Goal: Task Accomplishment & Management: Complete application form

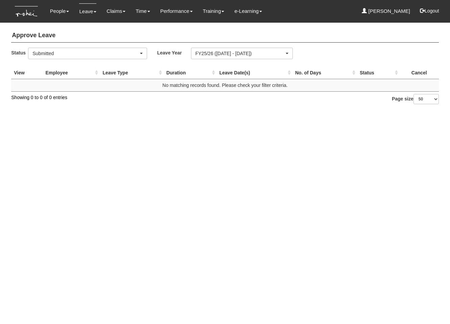
select select "50"
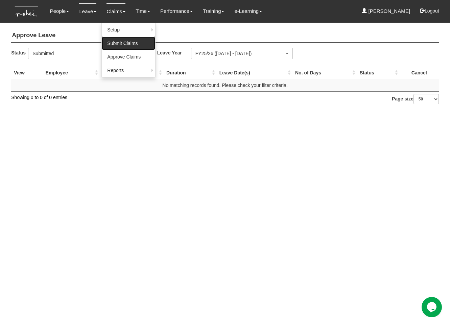
click at [110, 37] on link "Submit Claims" at bounding box center [128, 44] width 53 height 14
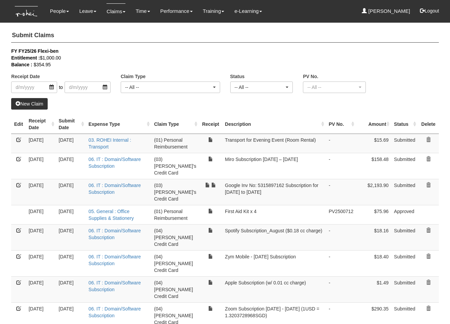
select select "50"
click at [39, 102] on link "New Claim" at bounding box center [29, 103] width 37 height 11
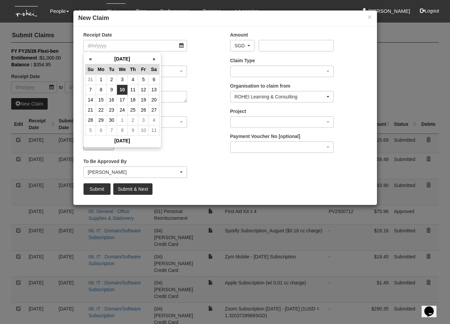
click at [121, 87] on td "10" at bounding box center [122, 90] width 11 height 10
type input "[DATE]"
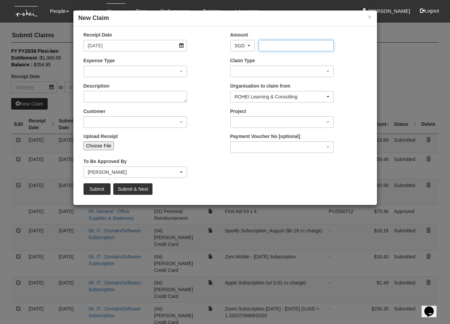
click at [271, 46] on input "Amount" at bounding box center [296, 45] width 75 height 11
click at [107, 142] on input "Choose File" at bounding box center [98, 145] width 31 height 9
type input "C:\fakepath\Scanned_20250910-1314.pdf"
type input "Choose Another File"
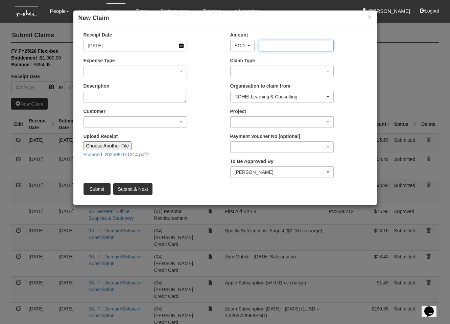
click at [283, 44] on input "Amount" at bounding box center [296, 45] width 75 height 11
type input "102.95"
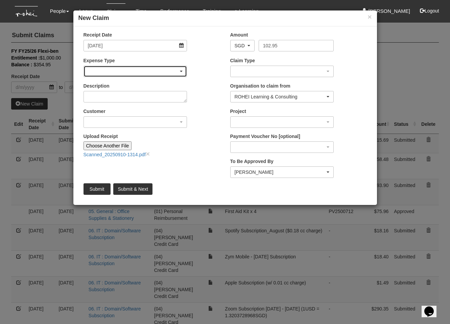
click at [147, 70] on div "button" at bounding box center [135, 71] width 103 height 11
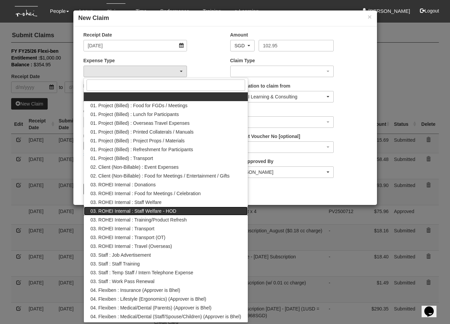
click at [184, 211] on link "03. ROHEI Internal : Staff Welfare - HOD" at bounding box center [166, 211] width 164 height 9
select select "236"
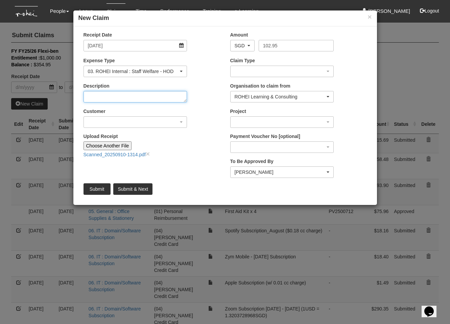
click at [115, 100] on textarea "Description" at bounding box center [135, 96] width 104 height 11
click at [117, 98] on textarea "Description" at bounding box center [135, 96] width 104 height 11
type textarea "GE - Birthday lunches"
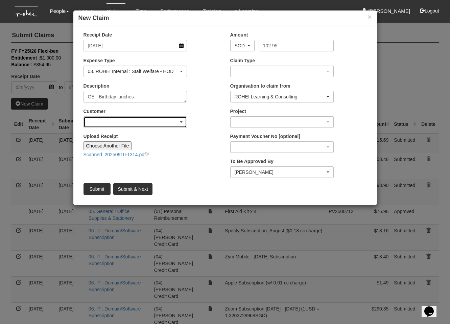
click at [129, 120] on div "button" at bounding box center [135, 122] width 103 height 11
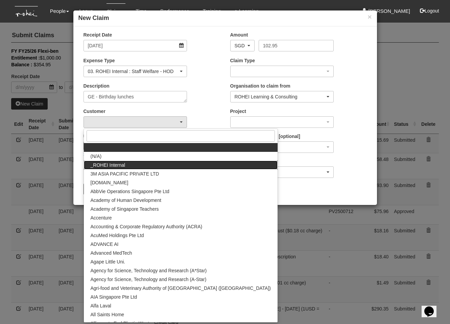
click at [127, 164] on link "_ROHEI Internal" at bounding box center [181, 165] width 194 height 9
select select "397"
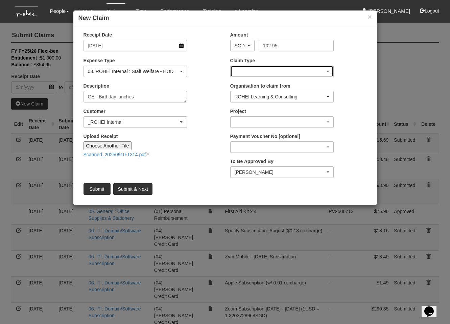
click at [252, 71] on div "button" at bounding box center [282, 71] width 103 height 11
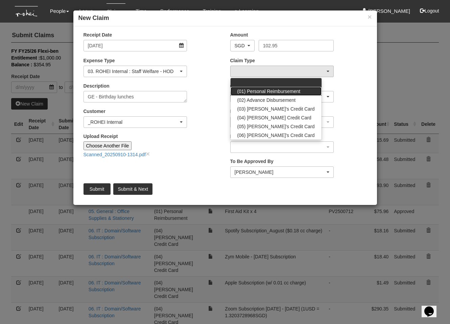
click at [257, 88] on span "(01) Personal Reimbursement" at bounding box center [268, 91] width 63 height 7
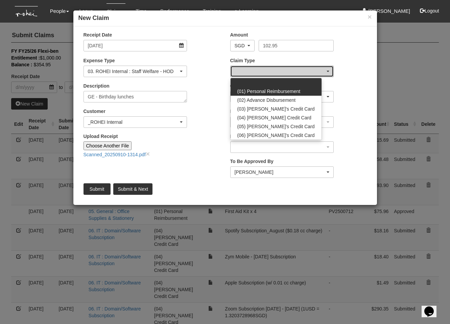
select select "14"
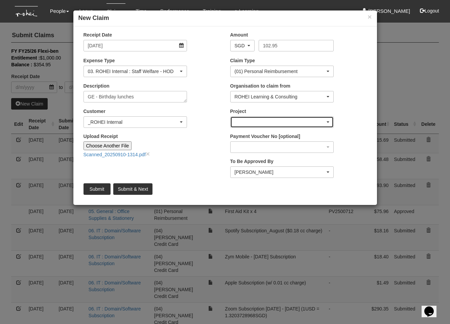
click at [263, 124] on div "button" at bounding box center [282, 122] width 103 height 11
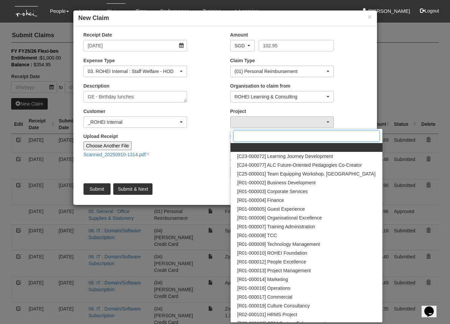
click at [271, 138] on input "Search" at bounding box center [306, 135] width 146 height 11
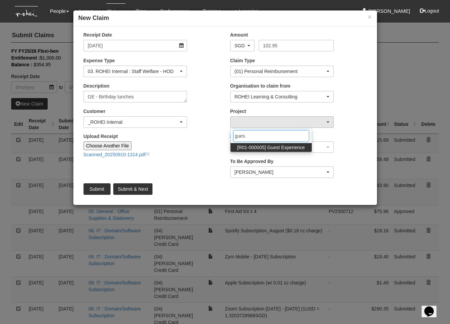
type input "guest"
select select "1482"
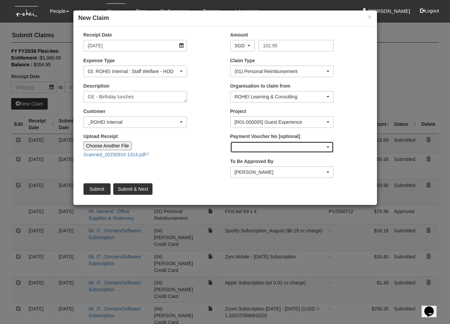
click at [270, 149] on div "button" at bounding box center [282, 147] width 103 height 11
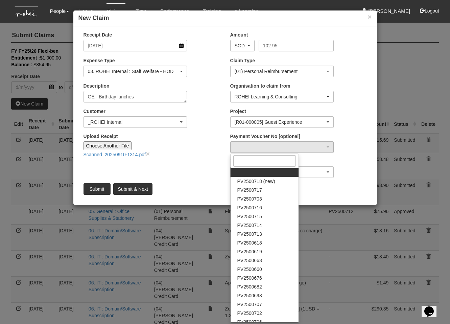
drag, startPoint x: 200, startPoint y: 167, endPoint x: 237, endPoint y: 164, distance: 36.7
click at [200, 167] on div "Receipt Date [DATE] Amount AED AFN ALL AMD ANG AOA ARS AUD AWG AZN BAM BBD BDT …" at bounding box center [225, 115] width 304 height 168
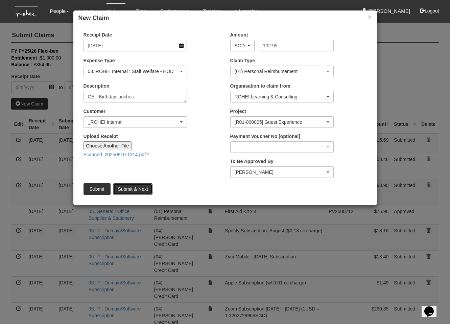
click at [139, 191] on input "Submit & Next" at bounding box center [132, 188] width 39 height 11
type input "Choose File"
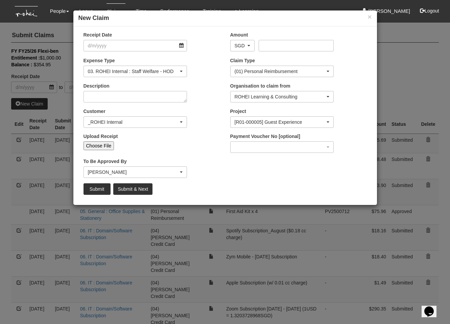
click at [105, 150] on div "Upload Receipt Choose File" at bounding box center [151, 144] width 147 height 22
click at [109, 146] on input "Choose File" at bounding box center [98, 145] width 31 height 9
select select "50"
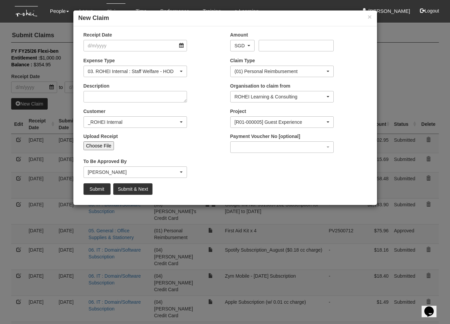
click at [99, 144] on input "Choose File" at bounding box center [98, 145] width 31 height 9
type input "C:\fakepath\Screenshot_2025-09-10-13-16-48-000_com.chagee.application.jpg"
type input "Choose Another File"
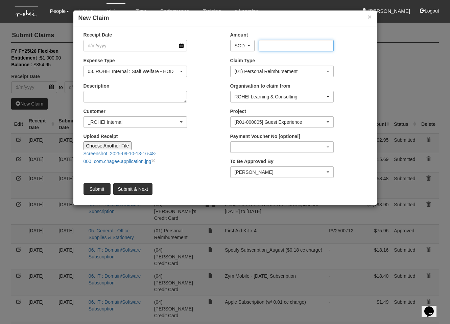
click at [284, 46] on input "Amount" at bounding box center [296, 45] width 75 height 11
type input "26.50"
click at [135, 46] on input "Receipt Date" at bounding box center [135, 45] width 104 height 11
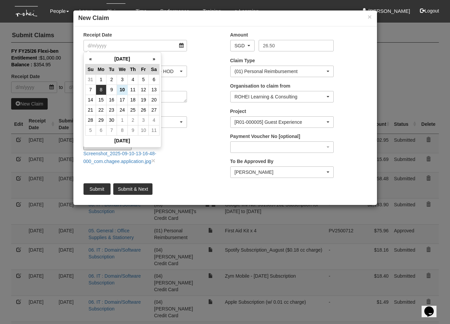
click at [102, 90] on td "8" at bounding box center [101, 90] width 10 height 10
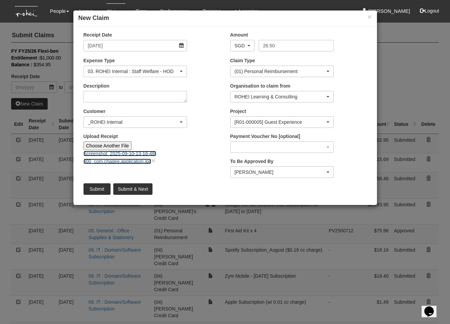
click at [141, 152] on link "Screenshot_2025-09-10-13-16-48-000_com.chagee.application.jpg" at bounding box center [119, 157] width 73 height 13
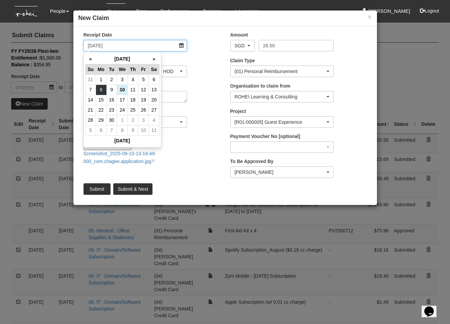
click at [136, 47] on input "[DATE]" at bounding box center [135, 45] width 104 height 11
click at [144, 79] on td "5" at bounding box center [143, 79] width 10 height 10
type input "[DATE]"
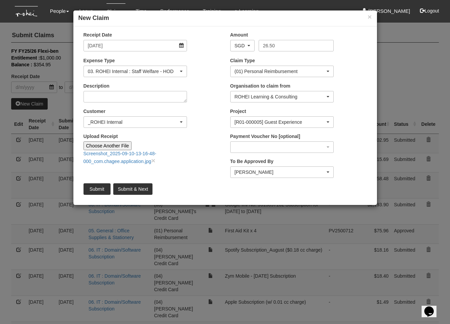
click at [213, 85] on div "Description" at bounding box center [151, 94] width 147 height 25
click at [138, 99] on textarea "Description" at bounding box center [135, 96] width 104 height 11
click at [142, 98] on textarea "Description" at bounding box center [135, 96] width 104 height 11
type textarea "GE Team - Welfare Treat (Drinks) for multiple LC Set-up"
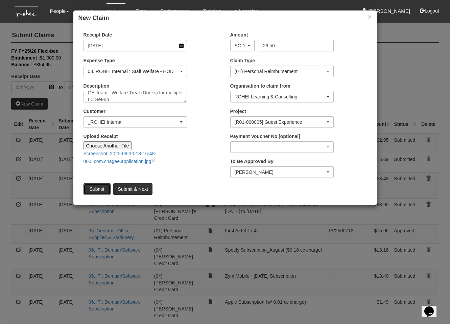
click at [92, 187] on input "Submit" at bounding box center [96, 188] width 27 height 11
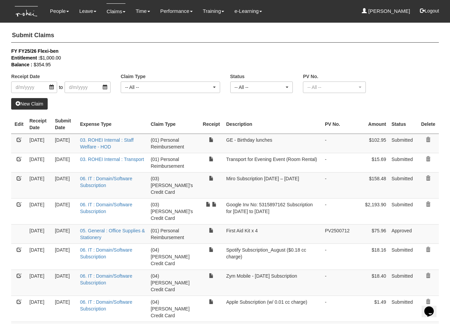
select select "50"
